Goal: Information Seeking & Learning: Learn about a topic

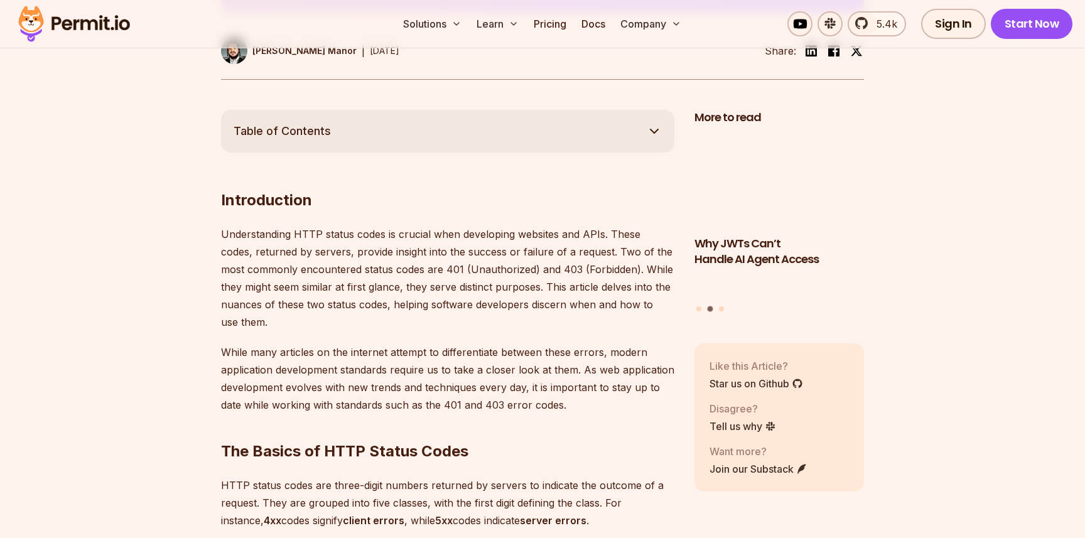
scroll to position [615, 0]
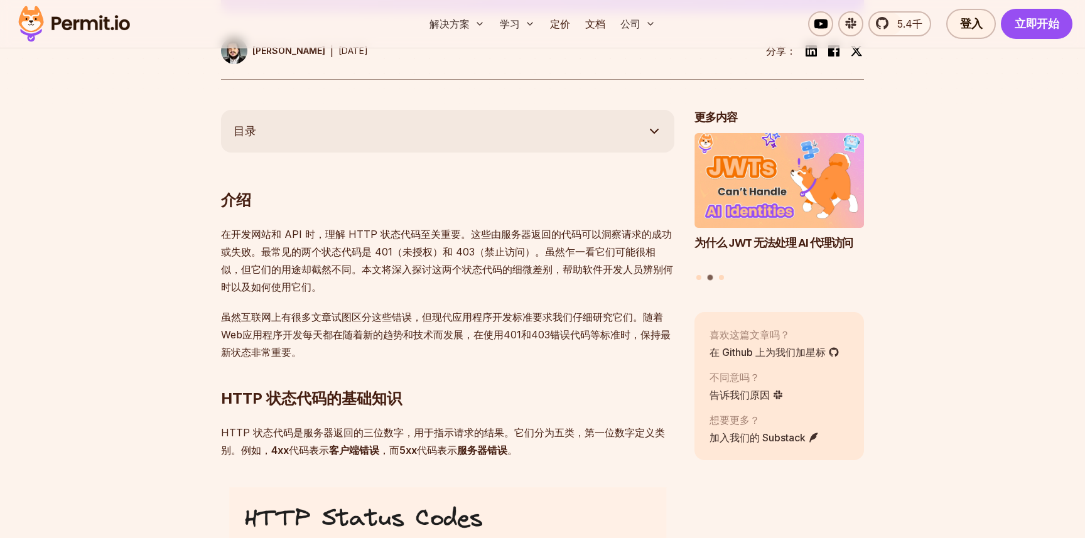
click at [601, 333] on font "虽然互联网上有很多文章试图区分这些错误，但现代应用程序开发标准要求我们仔细研究它们。随着Web应用程序开发每天都在随着新的趋势和技术而发展，在使用401和40…" at bounding box center [446, 335] width 450 height 48
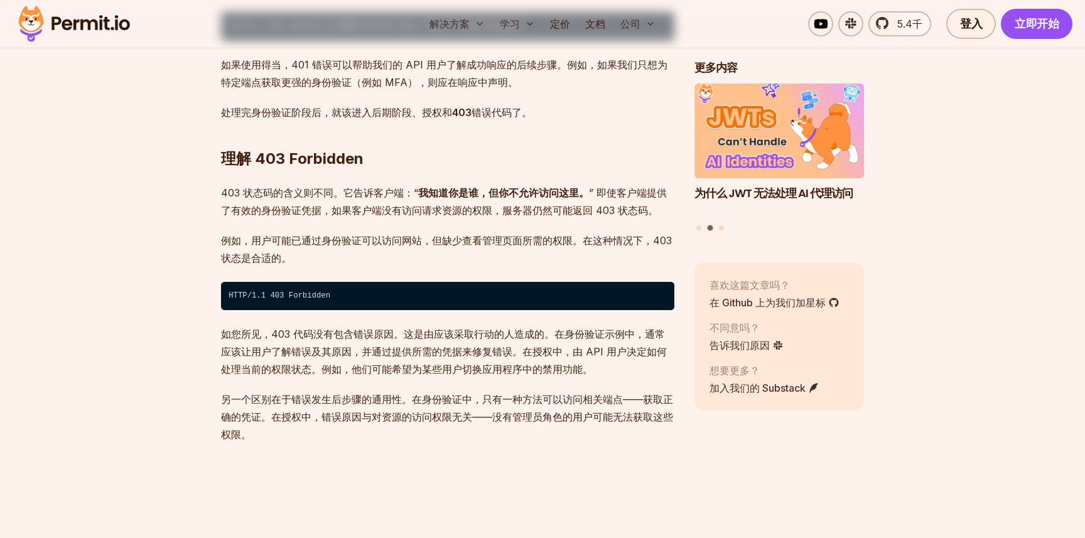
scroll to position [1999, 0]
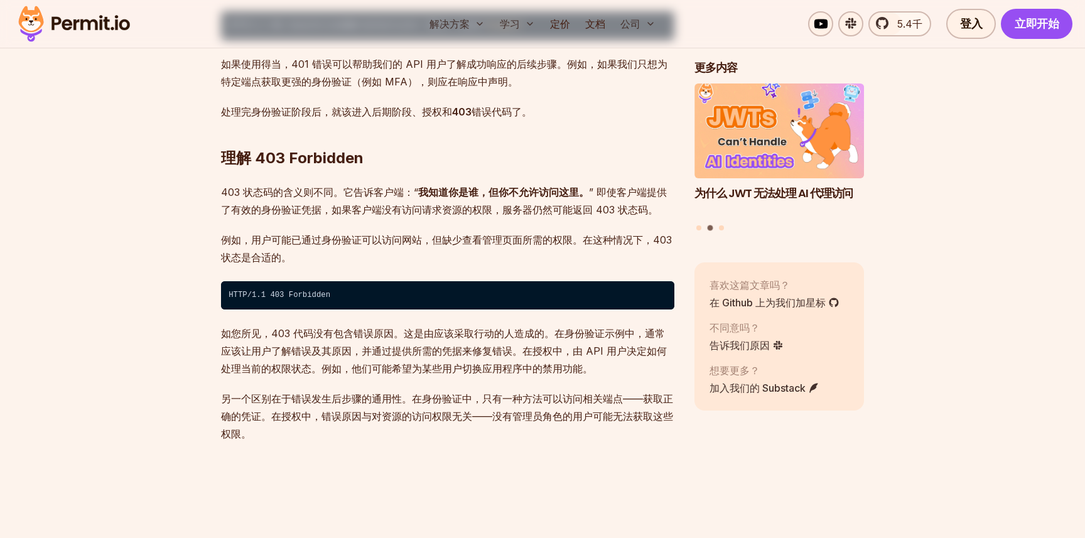
click at [632, 266] on p "例如，用户可能已通过身份验证可以访问网站，但缺少查看管理页面所需的权限。在这种情况下，403 状态是合适的。" at bounding box center [447, 248] width 453 height 35
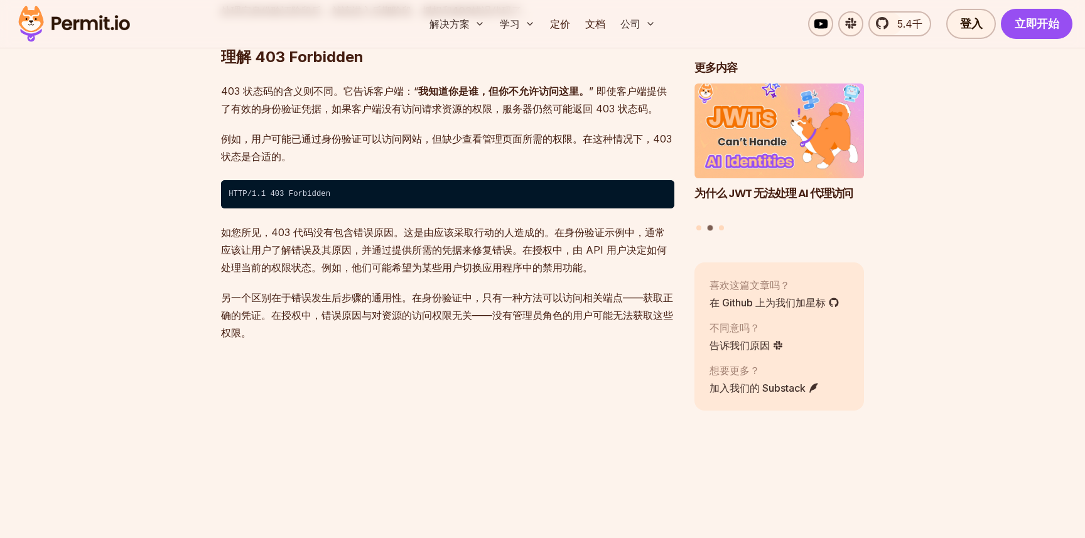
scroll to position [2143, 0]
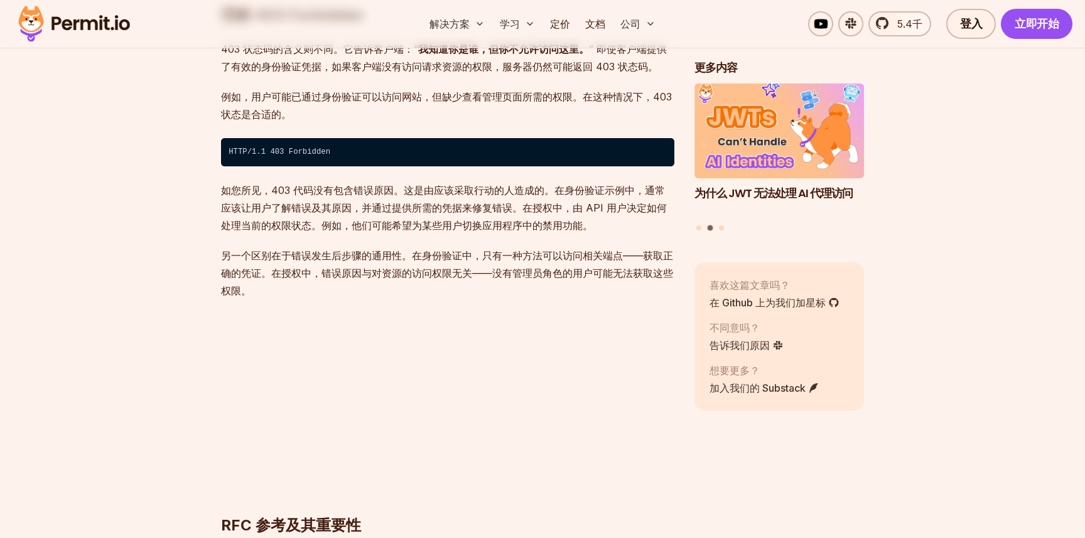
click at [630, 282] on font "另一个区别在于错误发生后步骤的通用性。在身份验证中，只有一种方法可以访问相关端点——获取正确的凭证。在授权中，错误原因与对资源的访问权限无关——没有管理员角色…" at bounding box center [447, 273] width 452 height 48
click at [637, 276] on font "另一个区别在于错误发生后步骤的通用性。在身份验证中，只有一种方法可以访问相关端点——获取正确的凭证。在授权中，错误原因与对资源的访问权限无关——没有管理员角色…" at bounding box center [447, 273] width 452 height 48
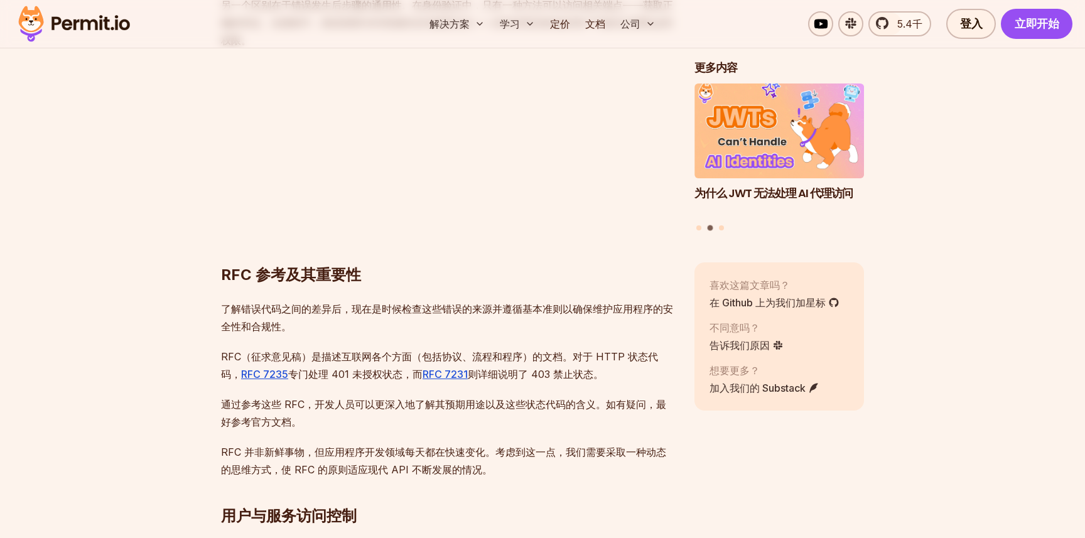
scroll to position [2450, 0]
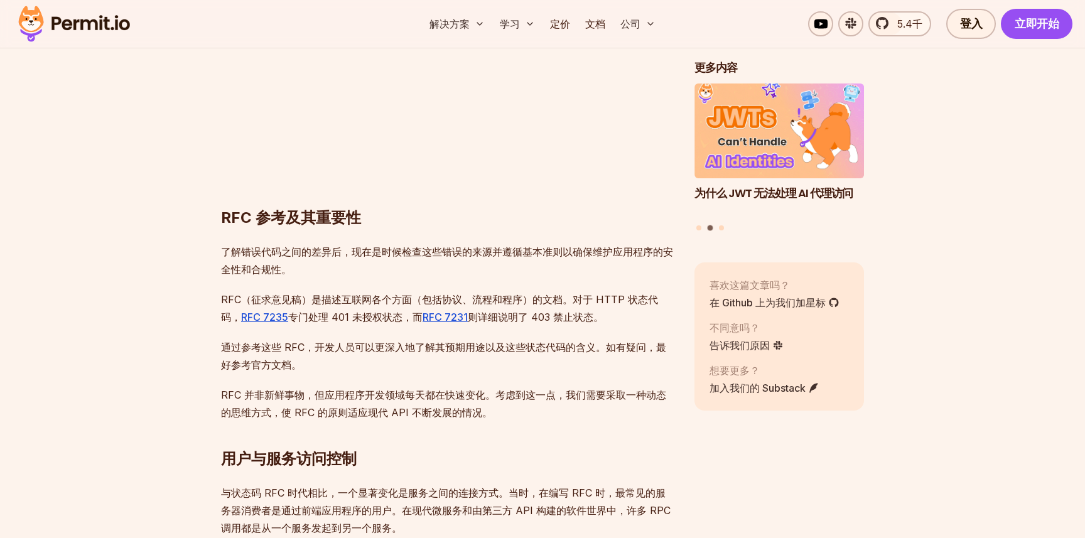
click at [658, 326] on p "RFC（征求意见稿）是描述互联网各个方面（包括协议、流程和程序）的文档。对于 HTTP 状态代码， RFC 7235 专门处理 401 未授权状态，而 RFC…" at bounding box center [447, 308] width 453 height 35
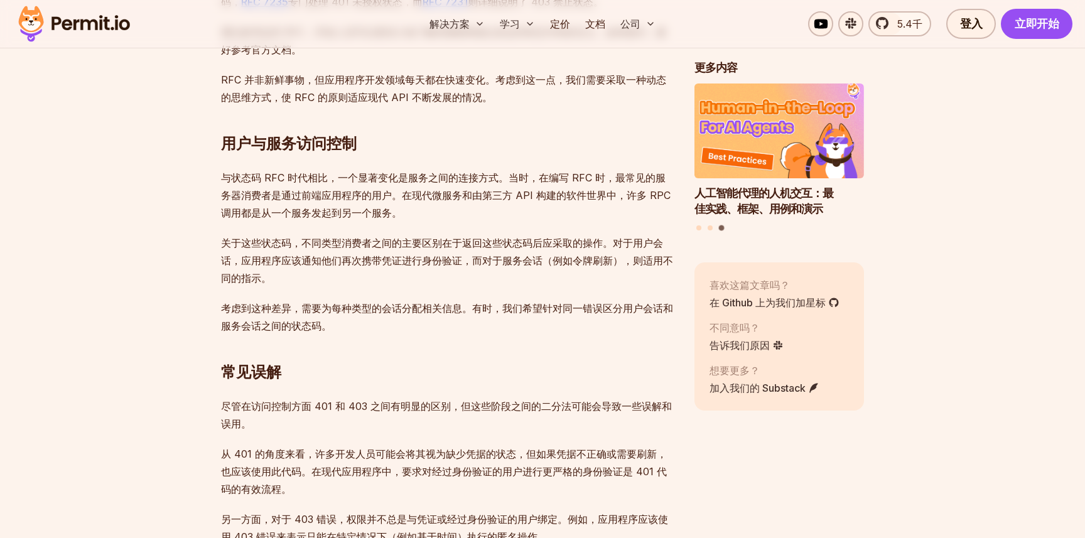
scroll to position [2870, 0]
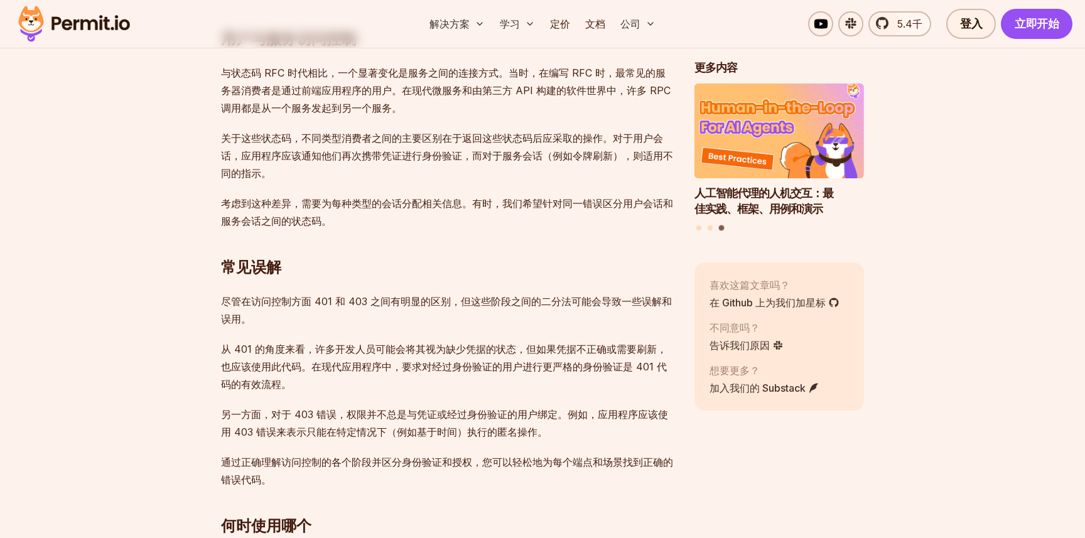
click at [658, 325] on font "尽管在访问控制方面 401 和 403 之间有明显的区别，但这些阶段之间的二分法可能会导致一些误解和误用。" at bounding box center [446, 310] width 451 height 30
click at [656, 325] on font "尽管在访问控制方面 401 和 403 之间有明显的区别，但这些阶段之间的二分法可能会导致一些误解和误用。" at bounding box center [446, 310] width 451 height 30
click at [657, 325] on font "尽管在访问控制方面 401 和 403 之间有明显的区别，但这些阶段之间的二分法可能会导致一些误解和误用。" at bounding box center [446, 310] width 451 height 30
click at [656, 328] on p "尽管在访问控制方面 401 和 403 之间有明显的区别，但这些阶段之间的二分法可能会导致一些误解和误用。" at bounding box center [447, 310] width 453 height 35
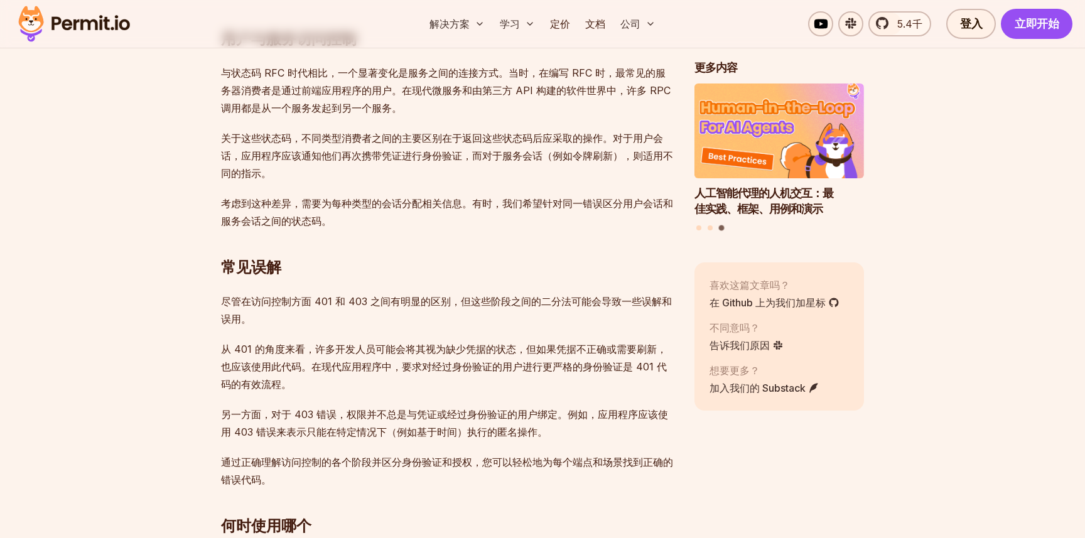
scroll to position [2876, 0]
